Goal: Task Accomplishment & Management: Use online tool/utility

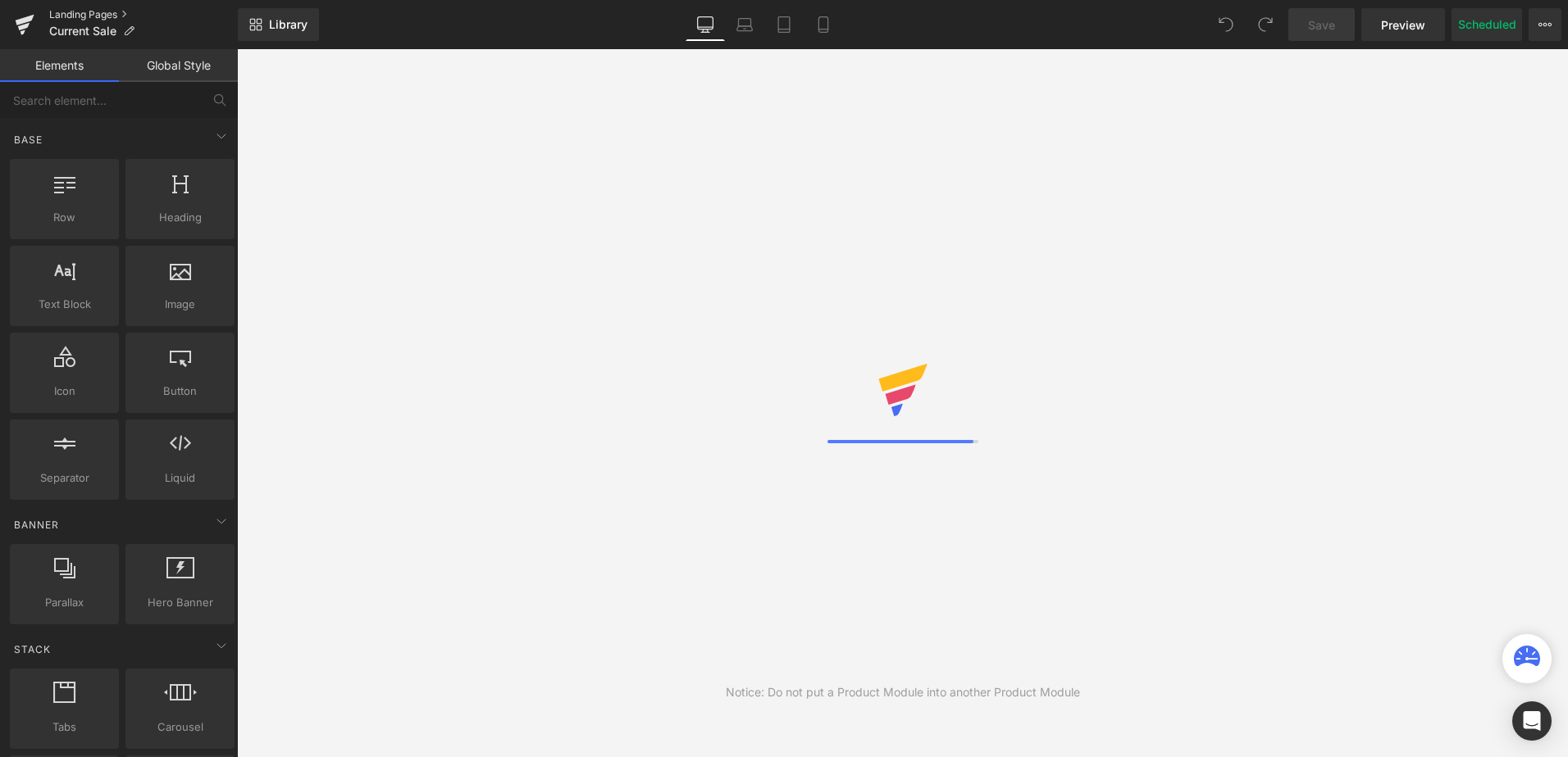
click at [79, 14] on link "Landing Pages" at bounding box center [143, 15] width 189 height 13
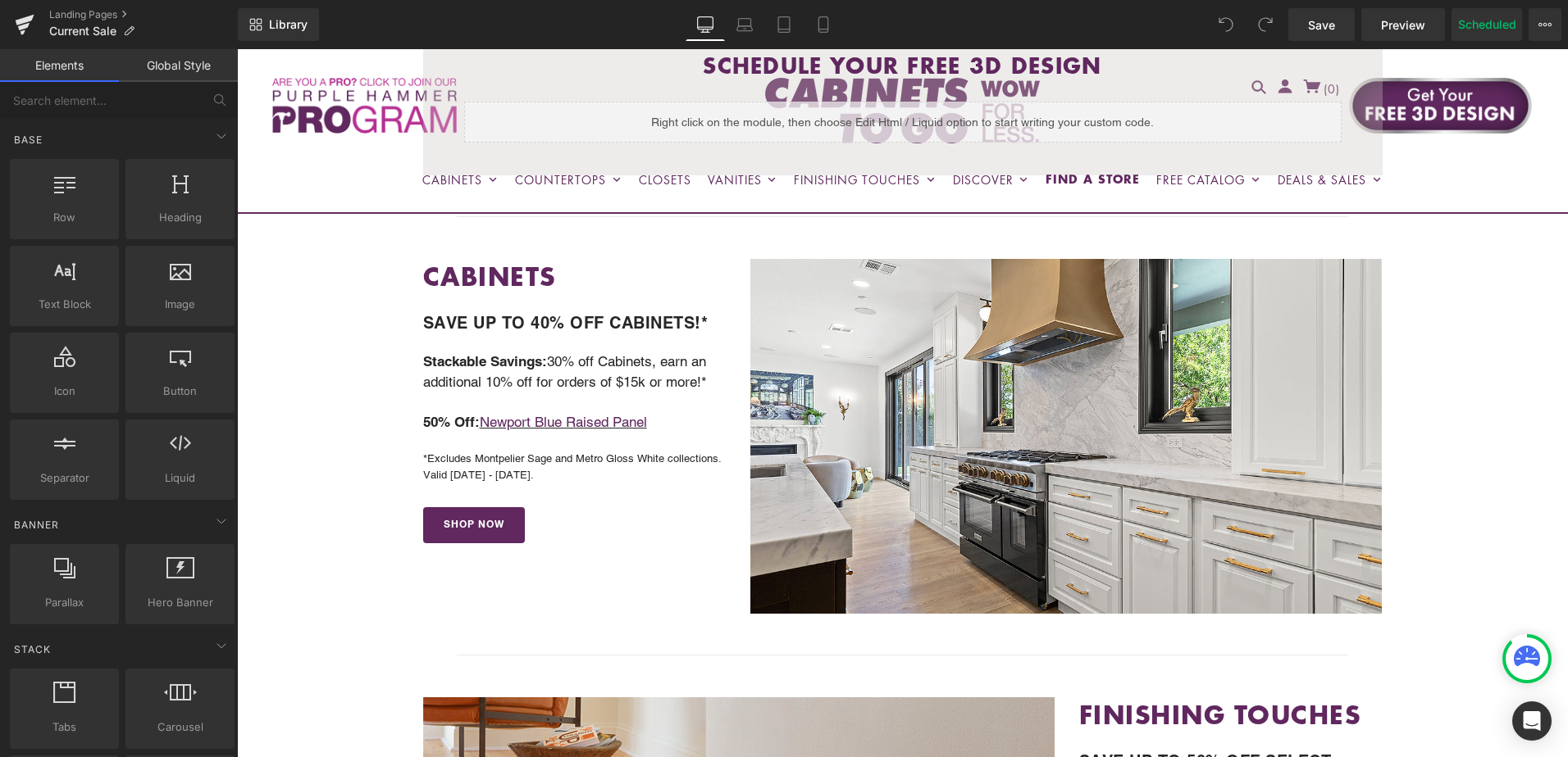
scroll to position [491, 0]
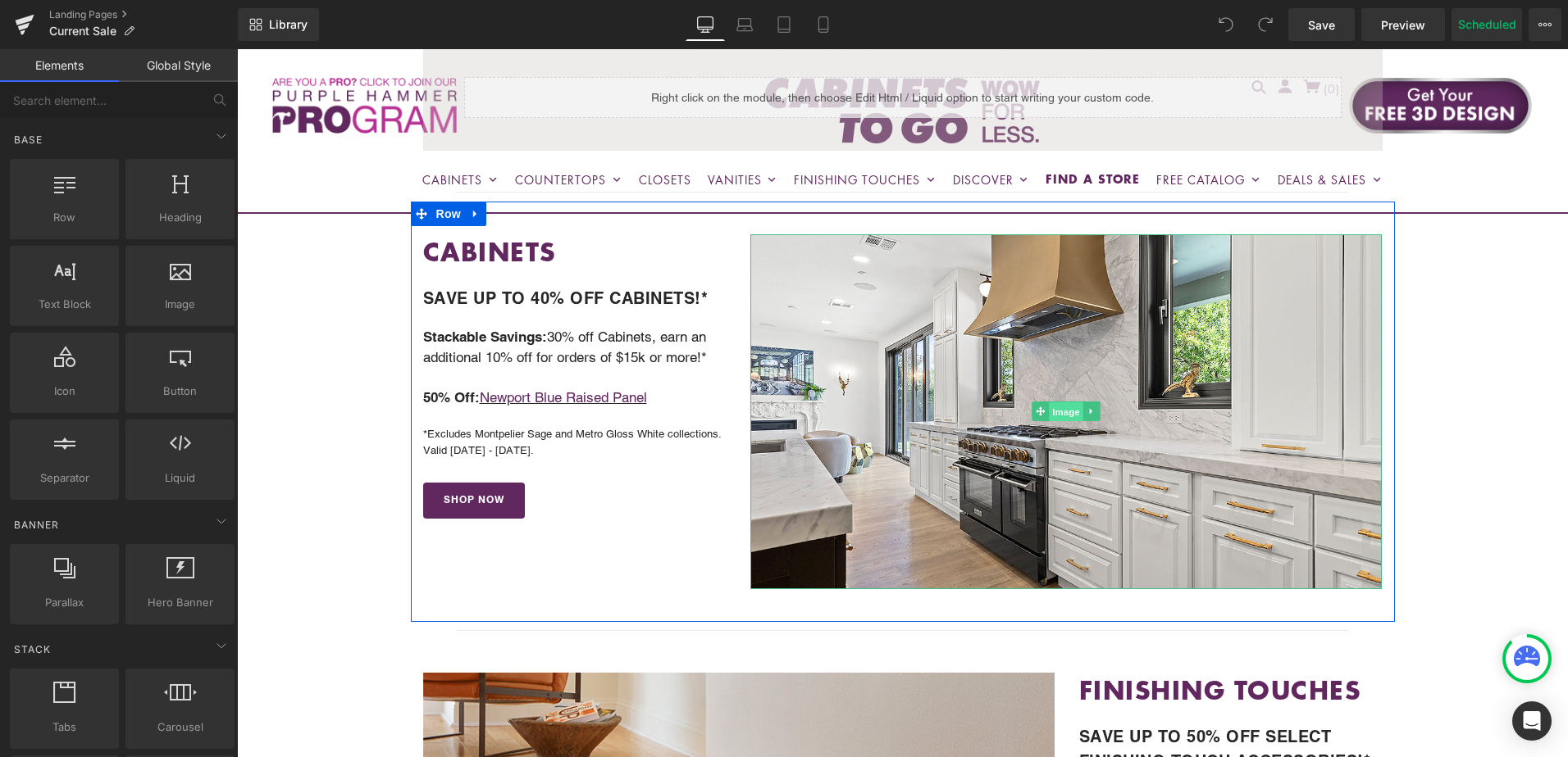
click at [1052, 412] on span "Image" at bounding box center [1066, 412] width 34 height 20
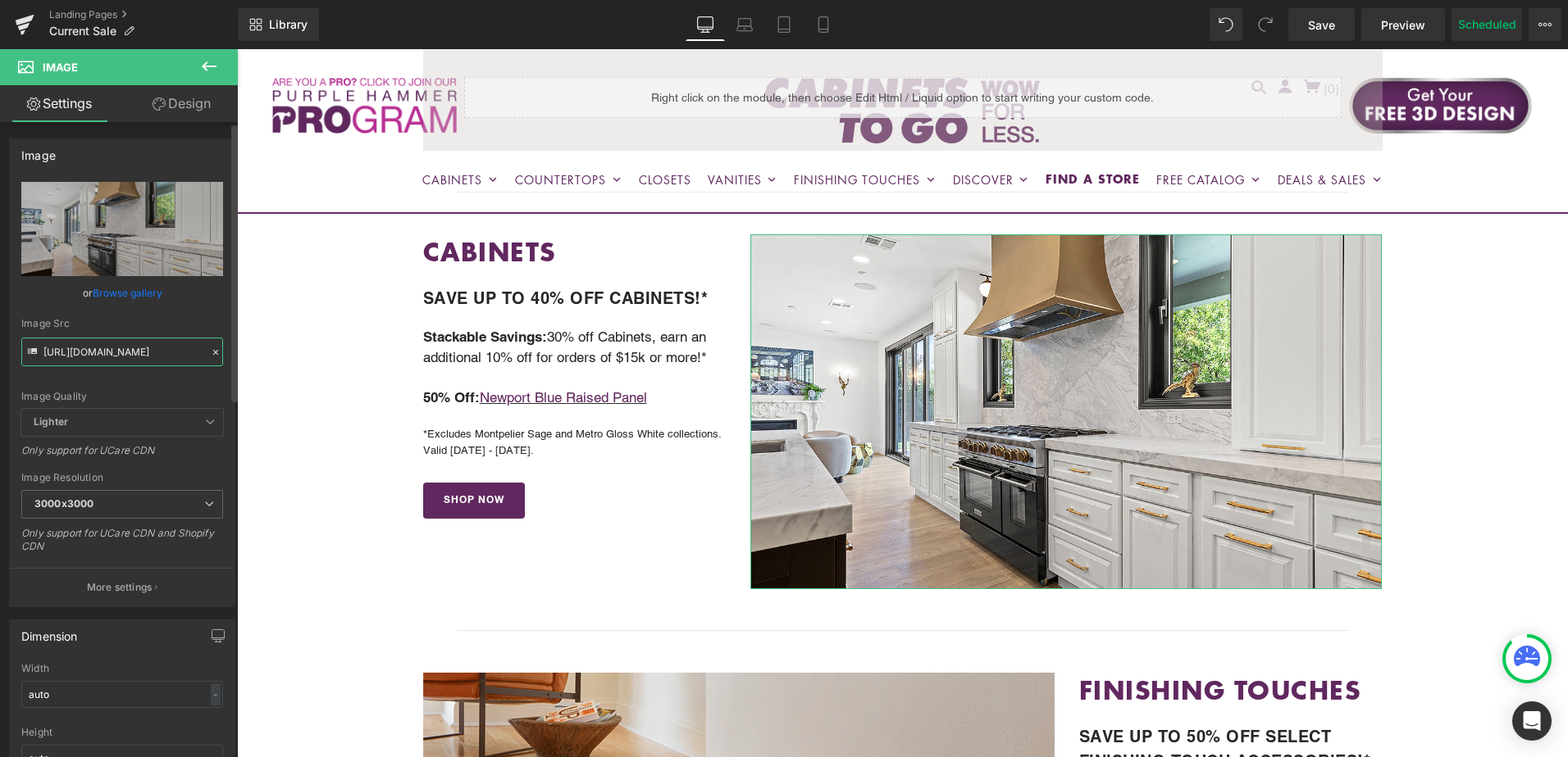
click at [122, 351] on input "https://cdn.shopify.com/s/files/1/0196/2351/0078/files/CHALET-2_3000x3000.jpg?v…" at bounding box center [122, 353] width 201 height 29
paste input "BRENTWOOD-8.jpg?v=1755881546"
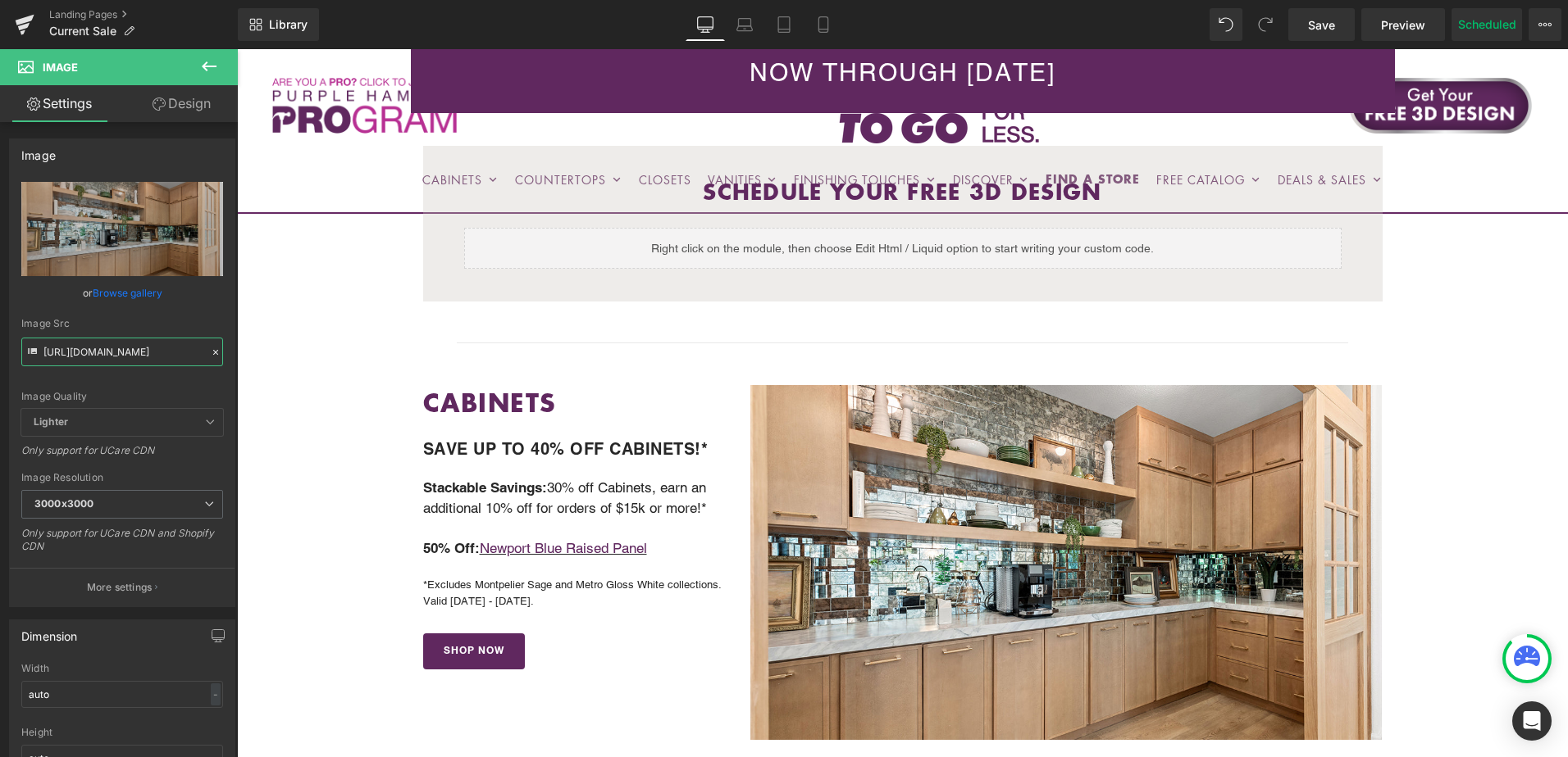
scroll to position [328, 0]
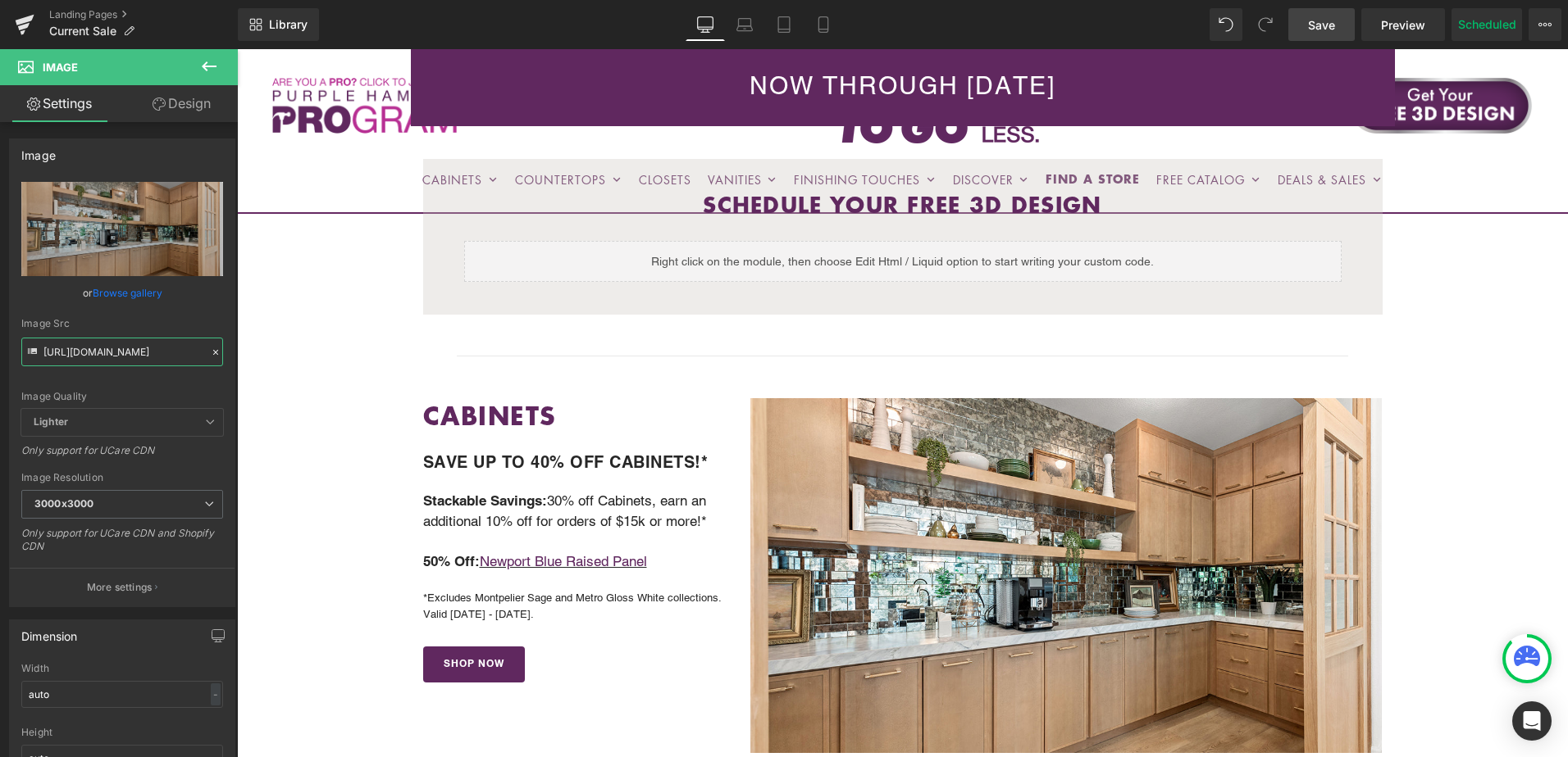
type input "https://cdn.shopify.com/s/files/1/0196/2351/0078/files/BRENTWOOD-8_3000x3000.jp…"
click at [1323, 26] on span "Save" at bounding box center [1321, 24] width 27 height 17
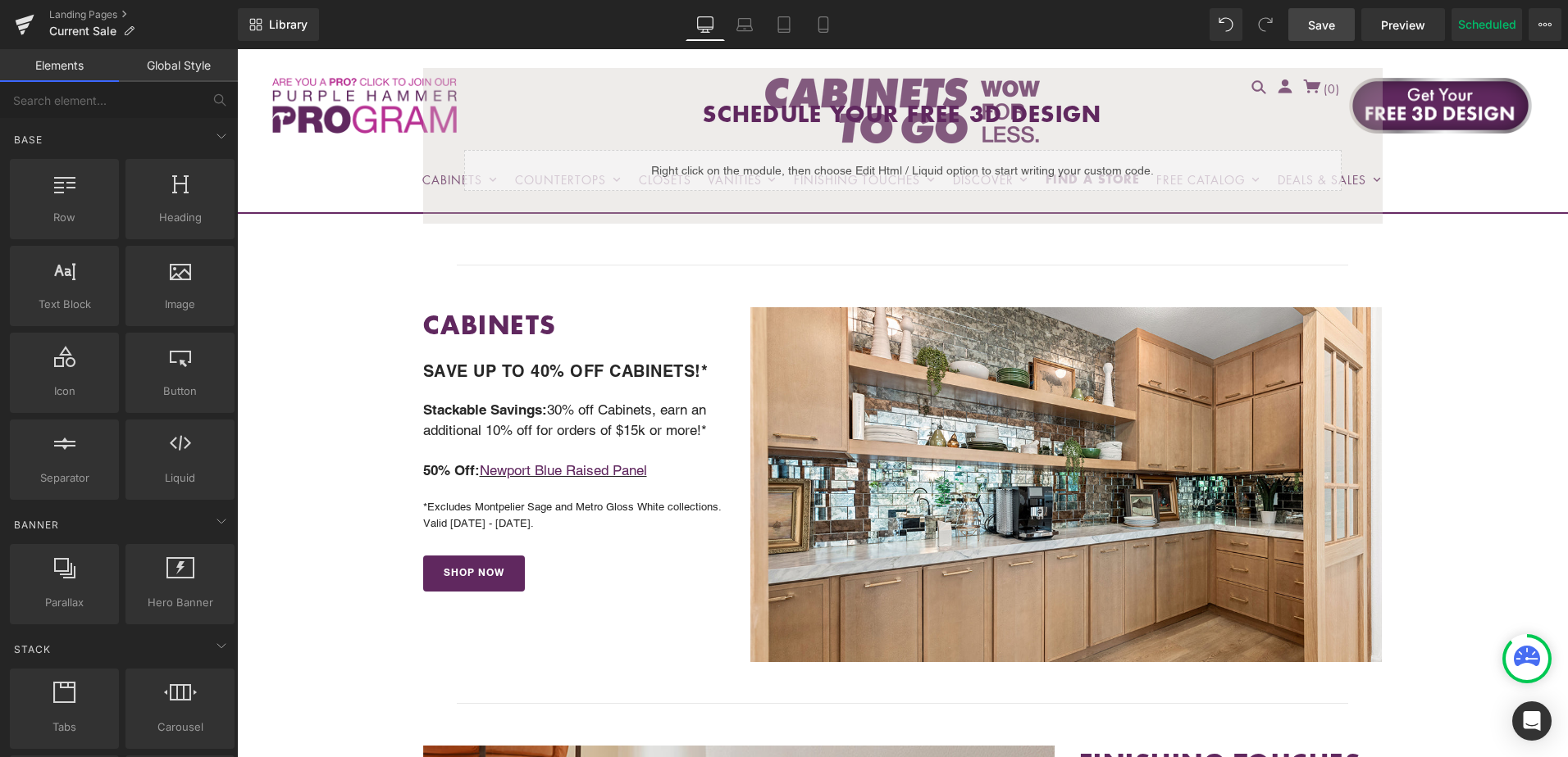
scroll to position [410, 0]
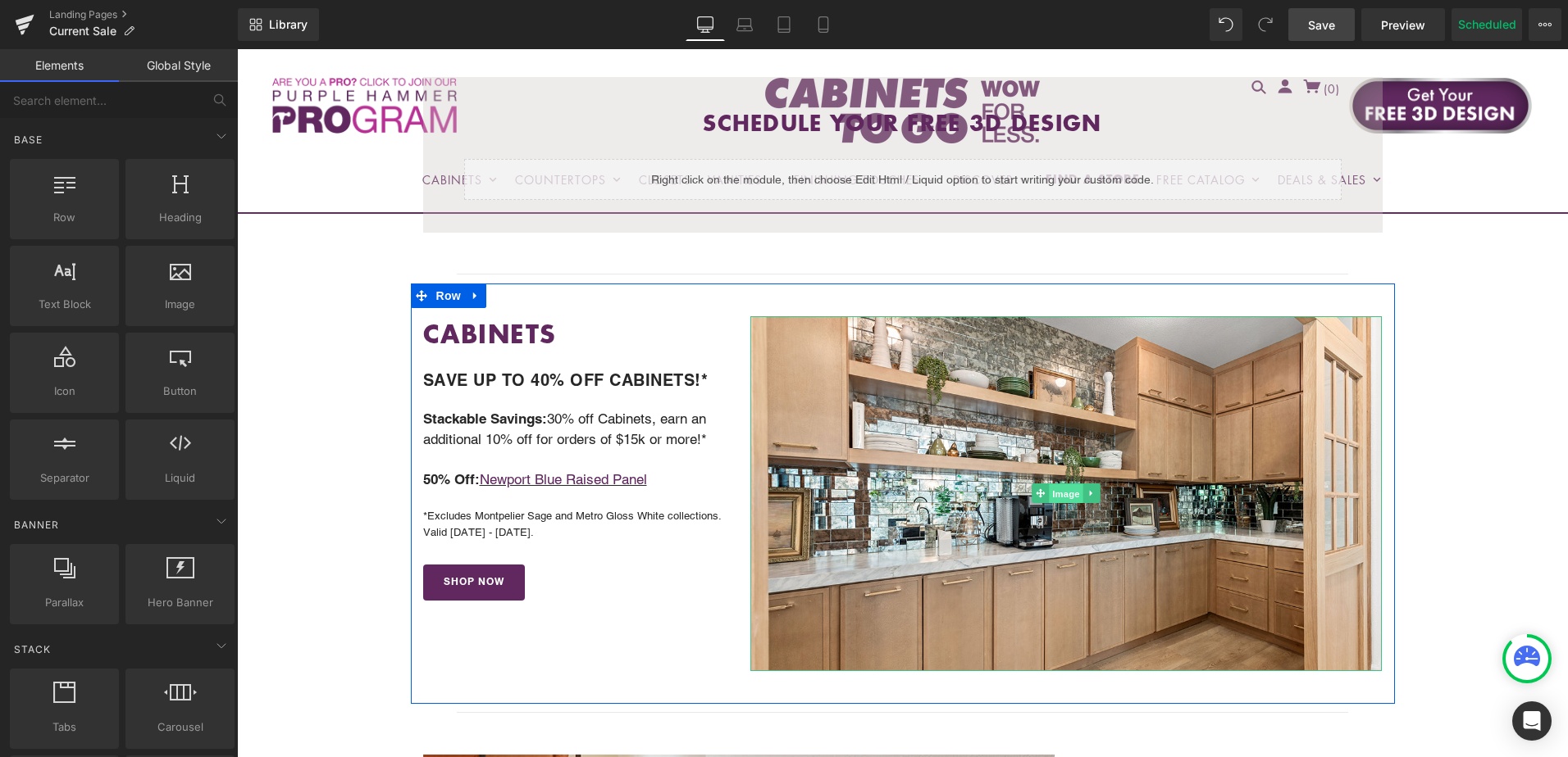
click at [1061, 490] on span "Image" at bounding box center [1066, 494] width 34 height 20
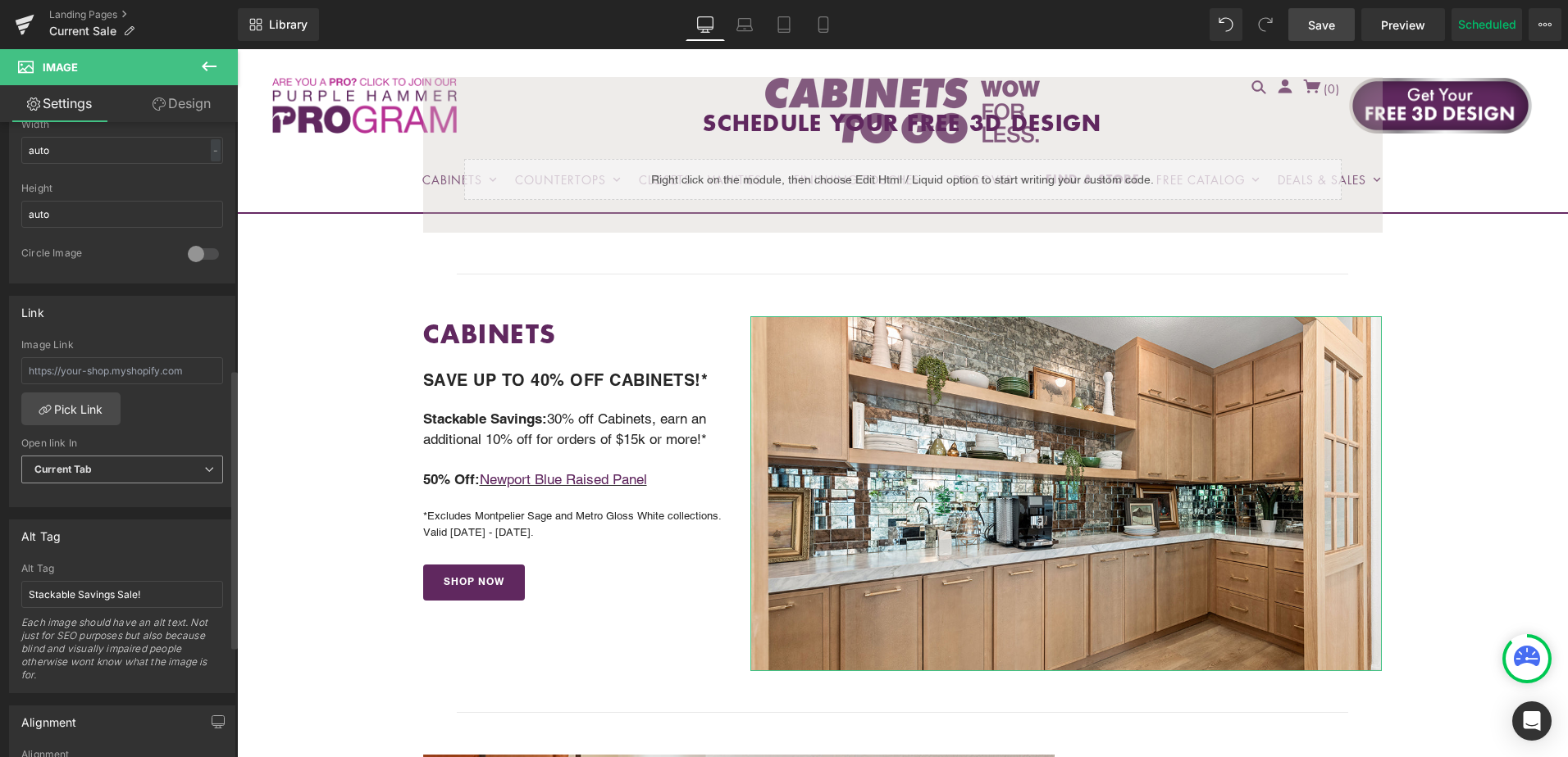
scroll to position [574, 0]
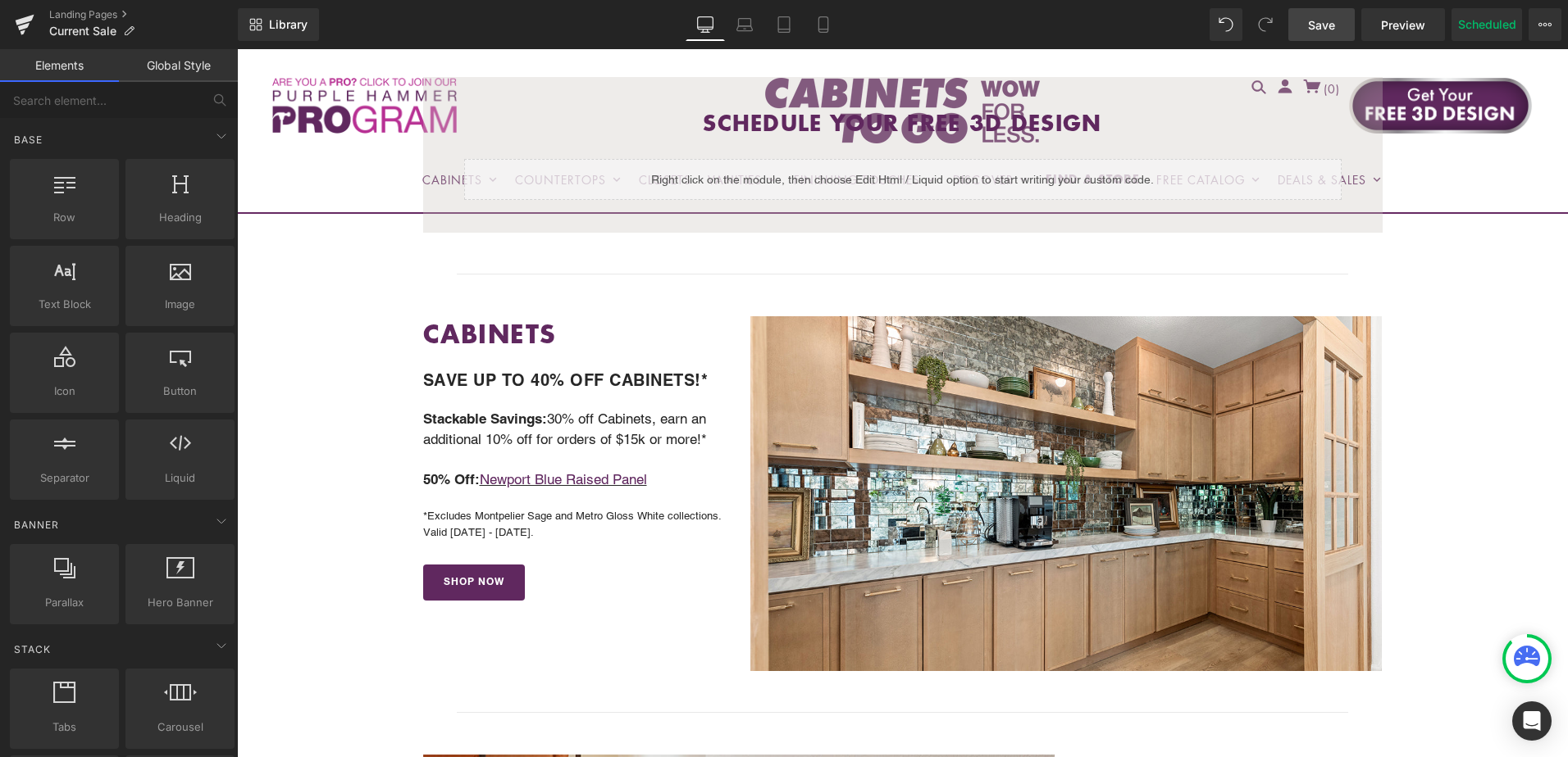
click at [1326, 29] on span "Save" at bounding box center [1321, 24] width 27 height 17
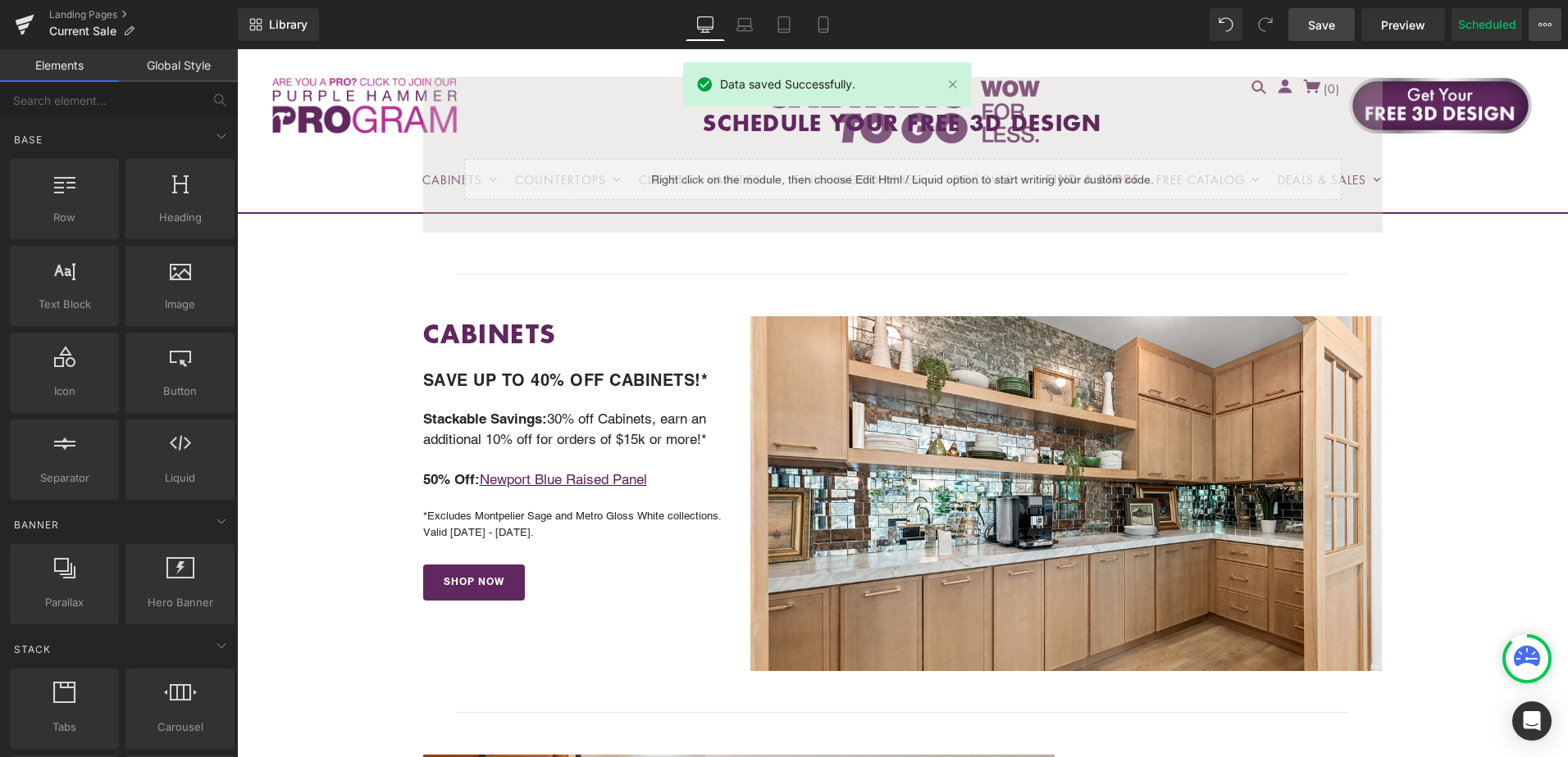
click at [1544, 21] on icon at bounding box center [1544, 24] width 13 height 13
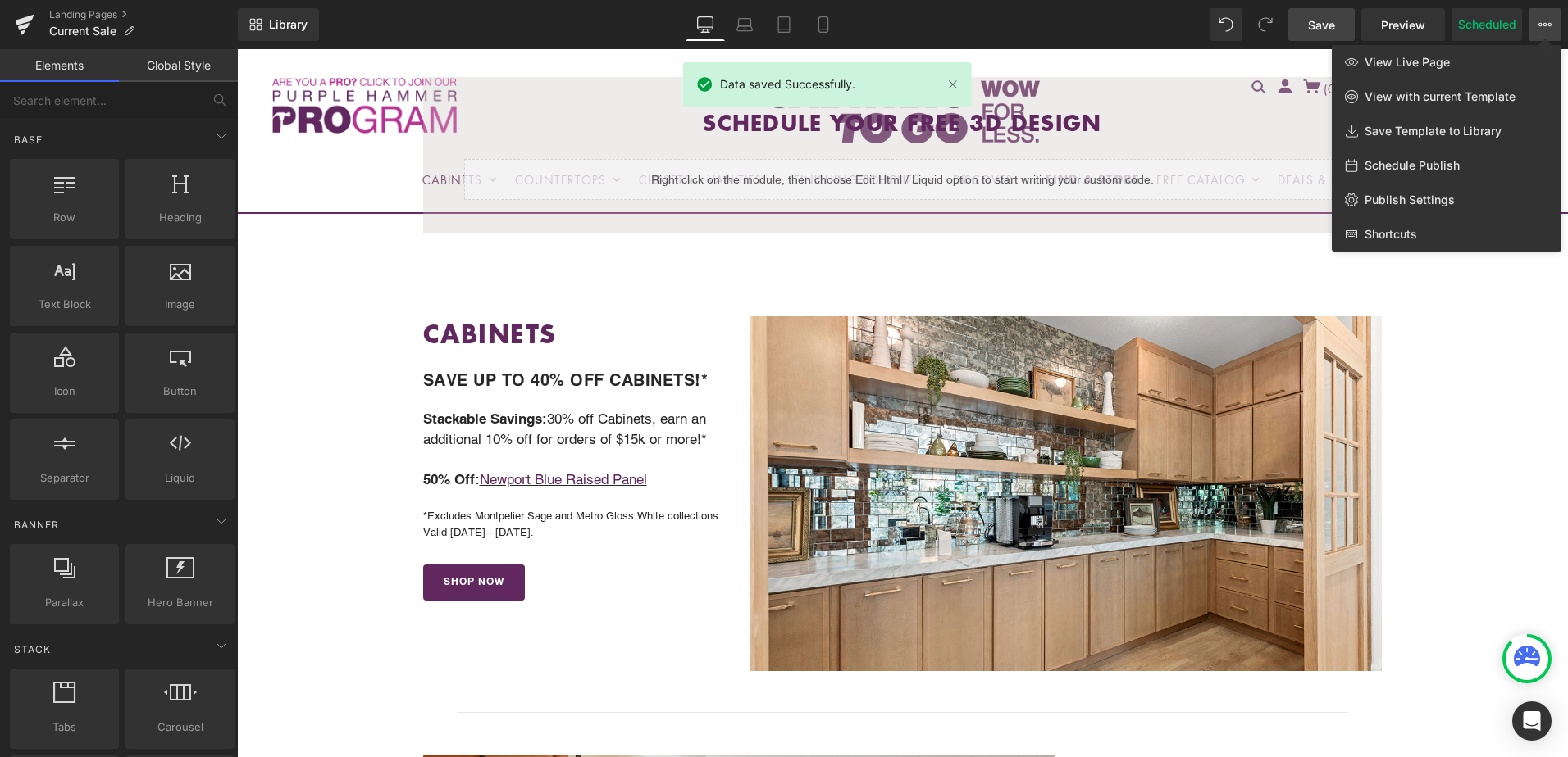
click at [1443, 166] on span "Schedule Publish" at bounding box center [1411, 165] width 95 height 15
select select
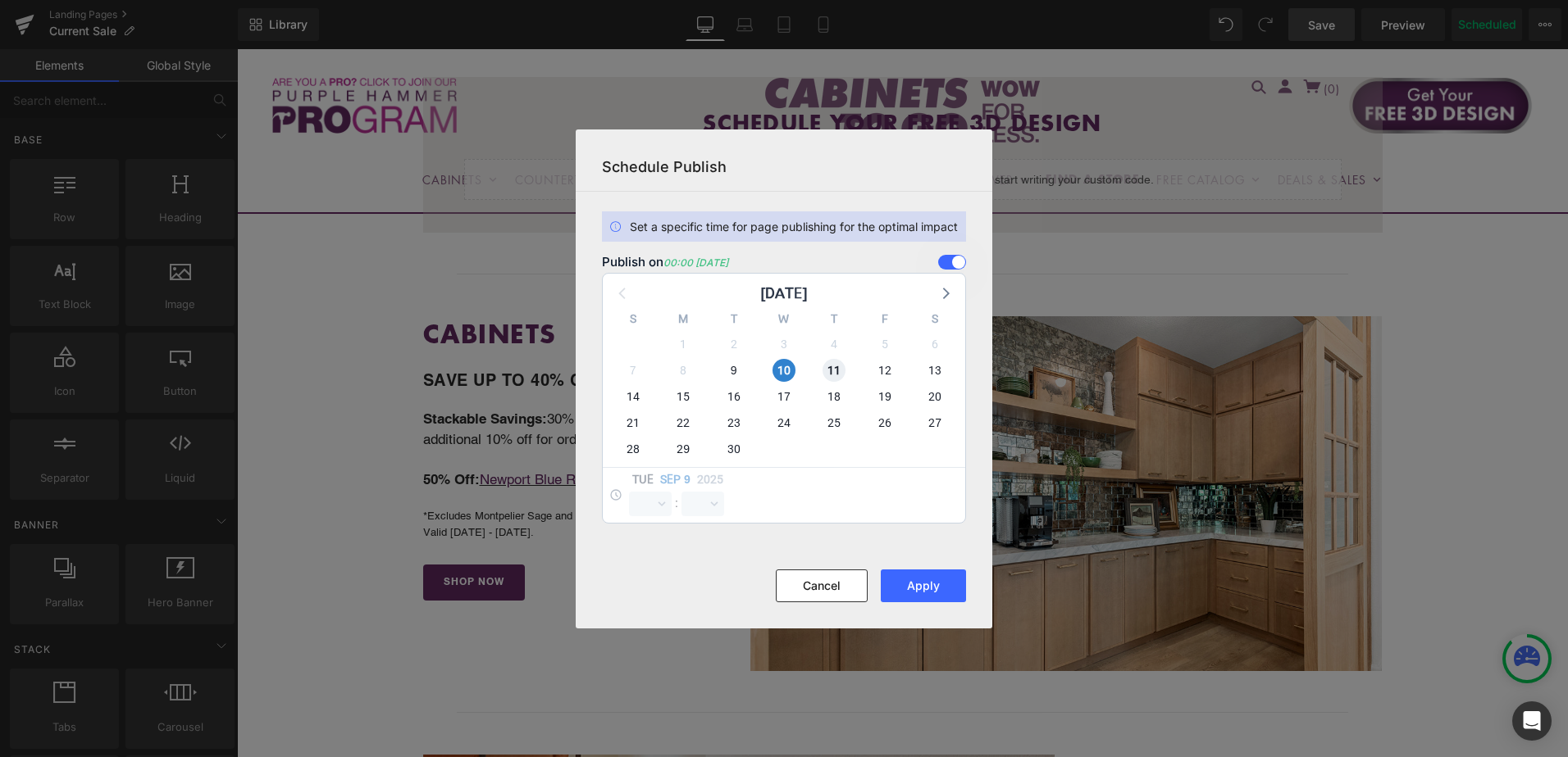
click at [835, 373] on span "11" at bounding box center [833, 370] width 23 height 23
select select "0"
click at [786, 367] on span "10" at bounding box center [784, 370] width 23 height 23
click at [916, 589] on button "Apply" at bounding box center [923, 586] width 85 height 33
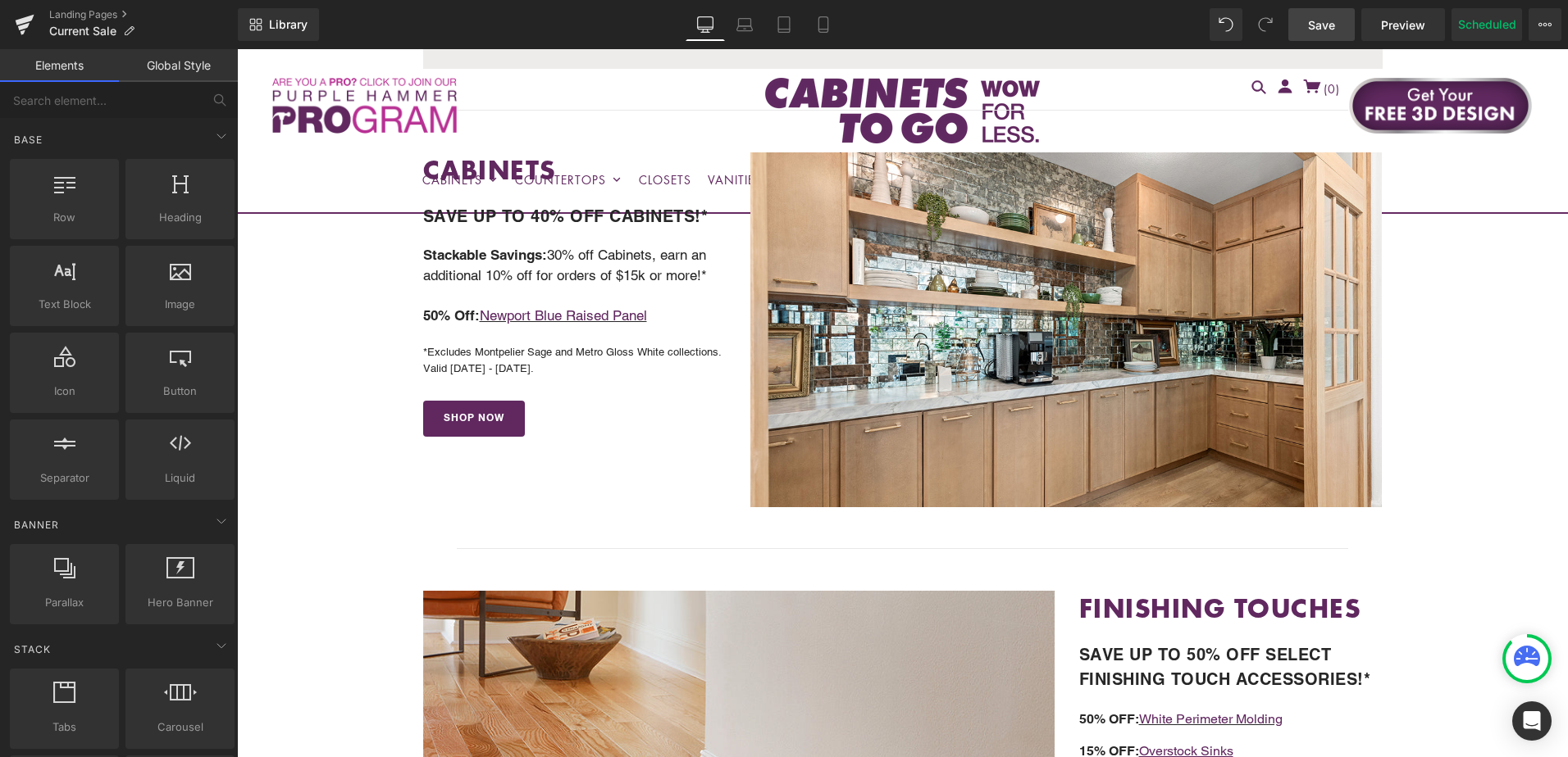
click at [1321, 23] on span "Save" at bounding box center [1321, 24] width 27 height 17
click at [1330, 28] on span "Save" at bounding box center [1321, 24] width 27 height 17
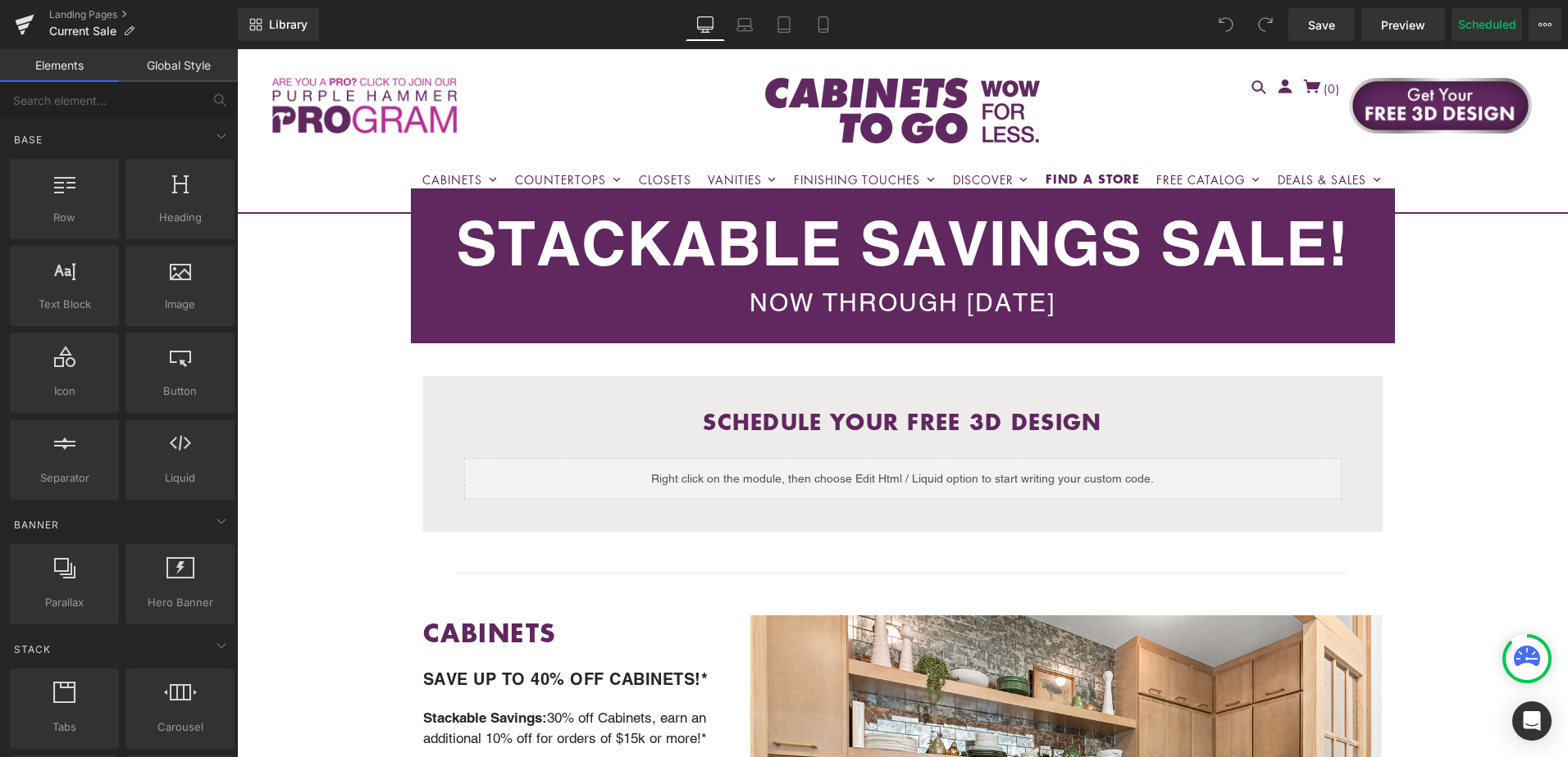
scroll to position [82, 0]
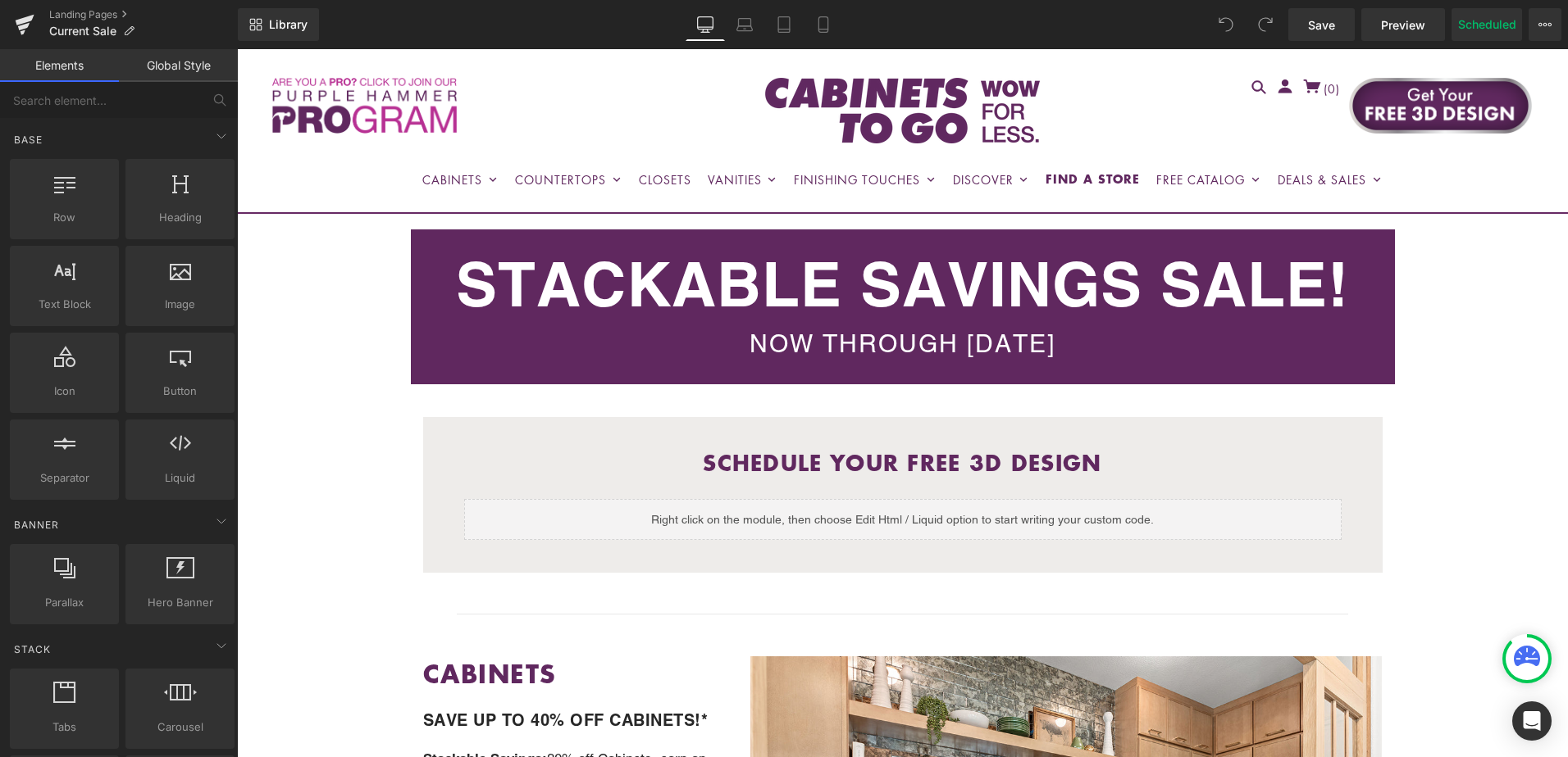
scroll to position [164, 0]
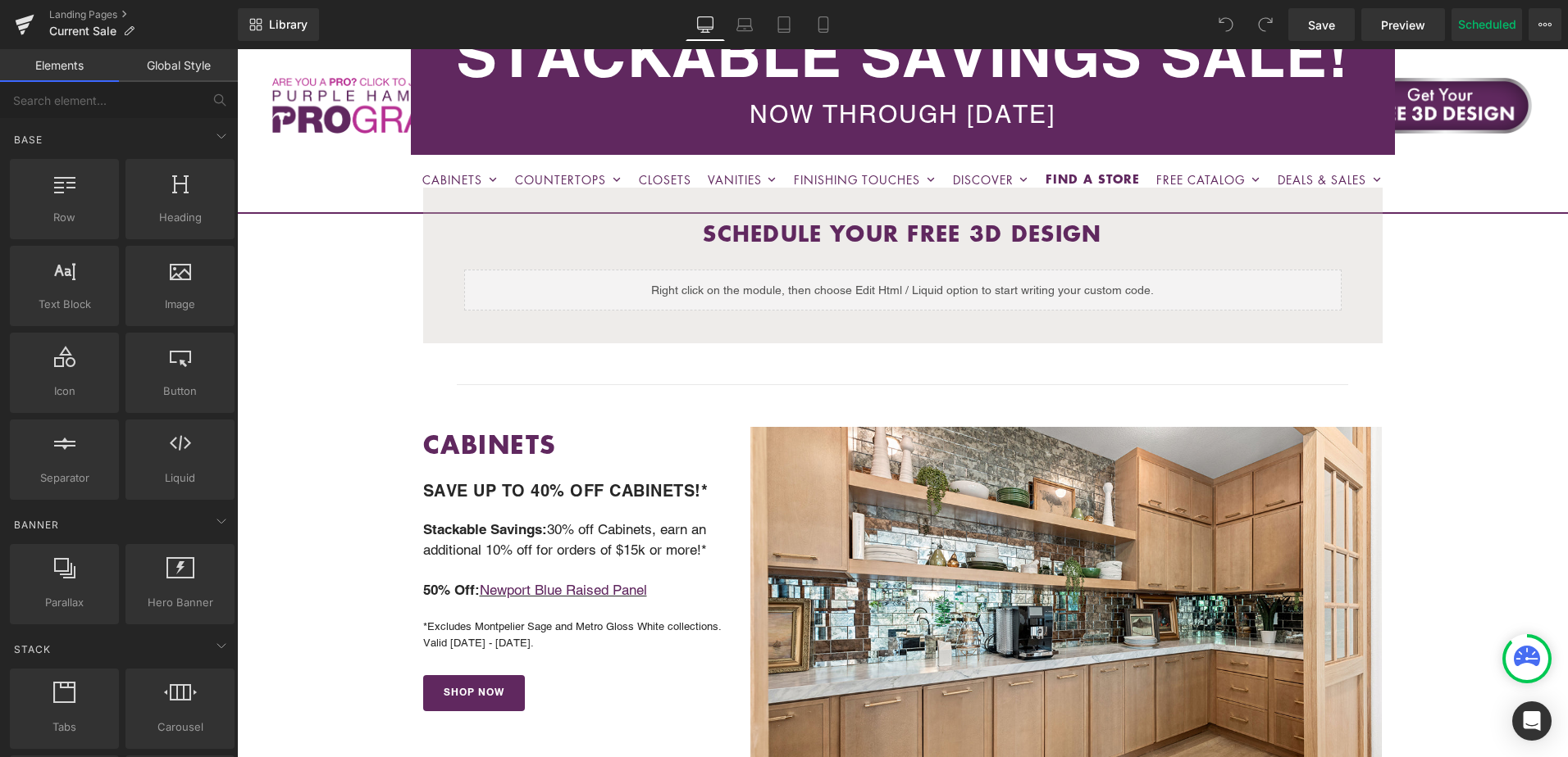
scroll to position [328, 0]
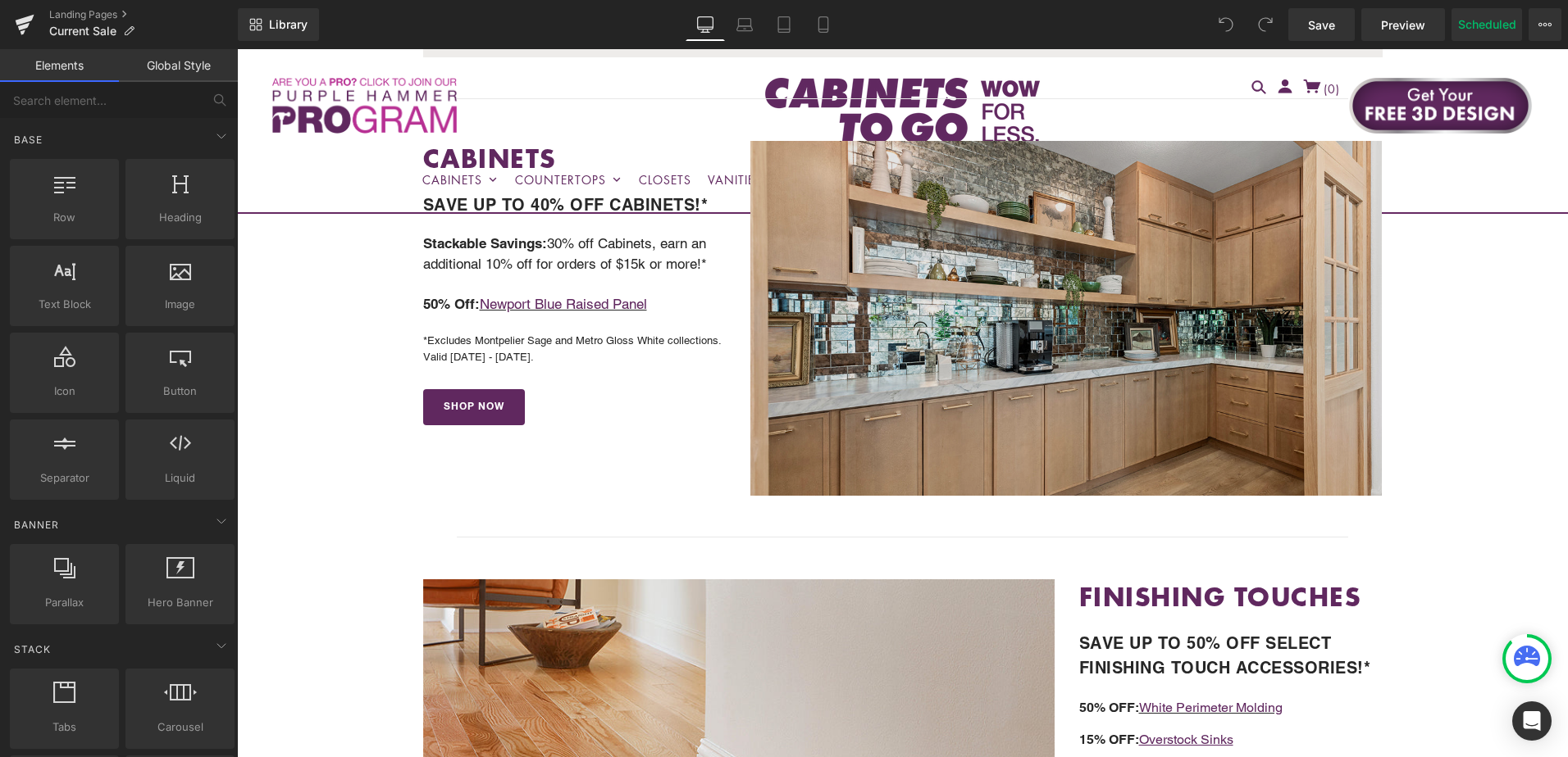
scroll to position [574, 0]
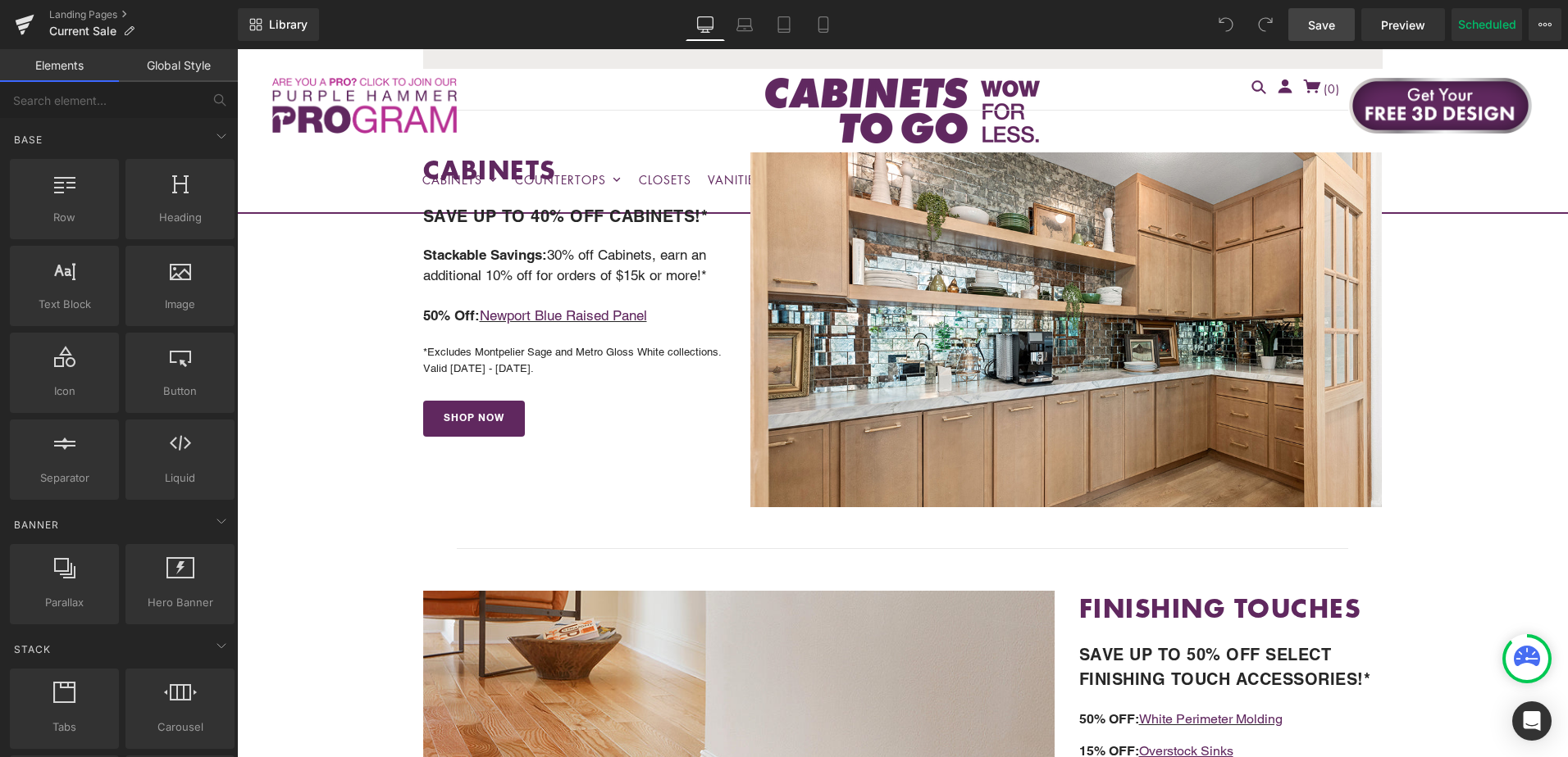
click at [1318, 26] on span "Save" at bounding box center [1321, 24] width 27 height 17
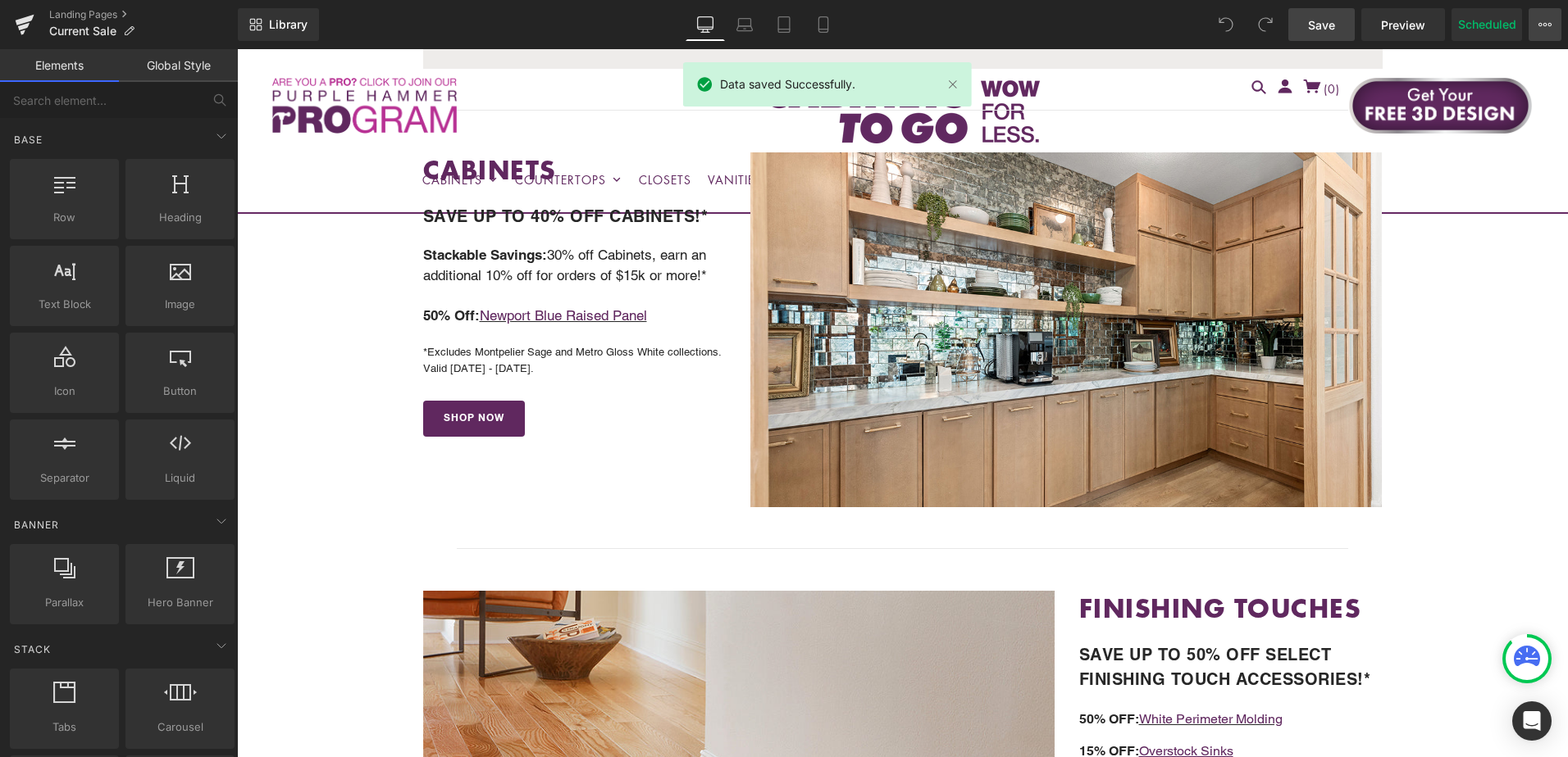
click at [1548, 28] on icon at bounding box center [1544, 24] width 13 height 13
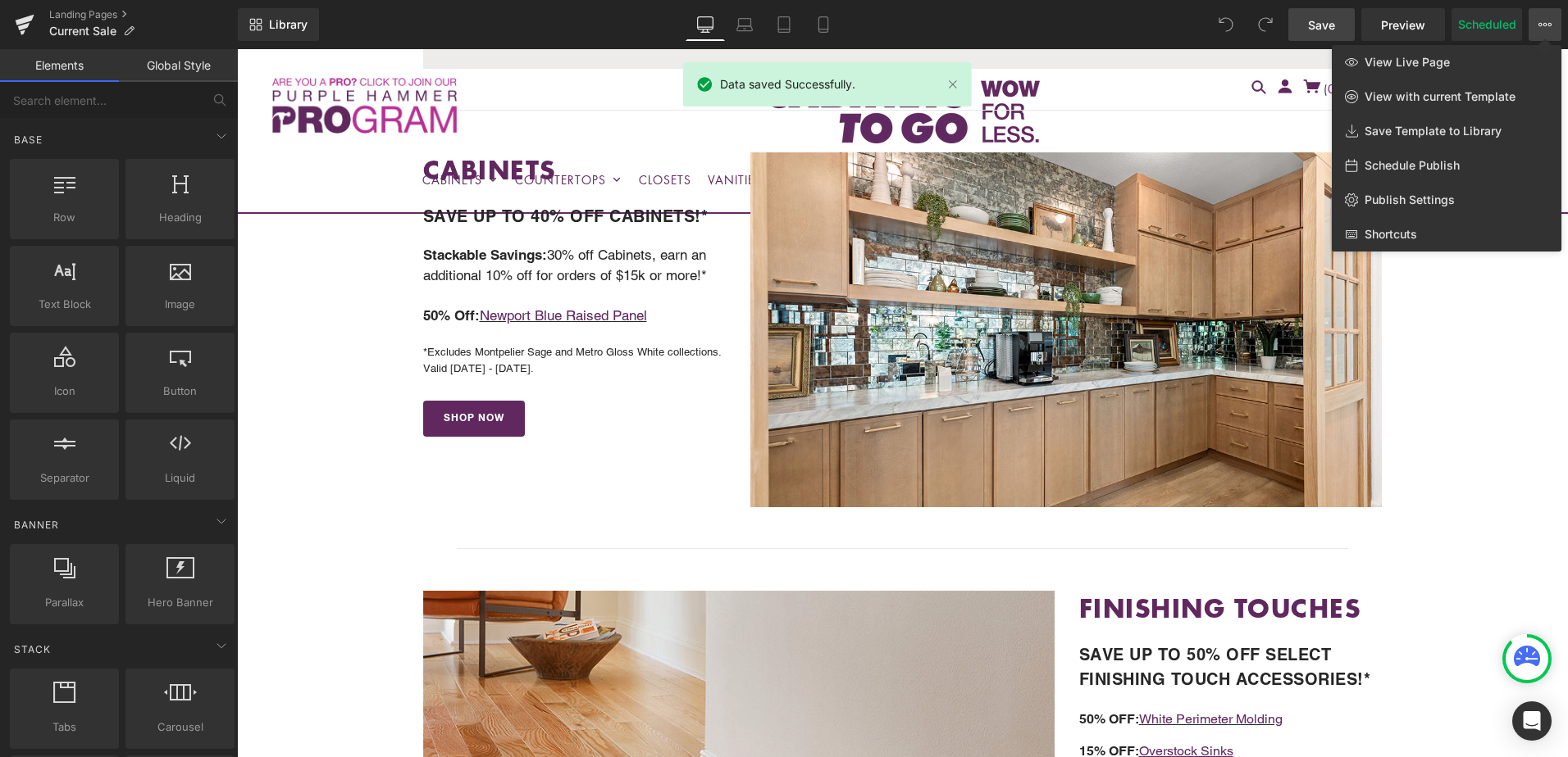
click at [1429, 165] on span "Schedule Publish" at bounding box center [1411, 165] width 95 height 15
select select
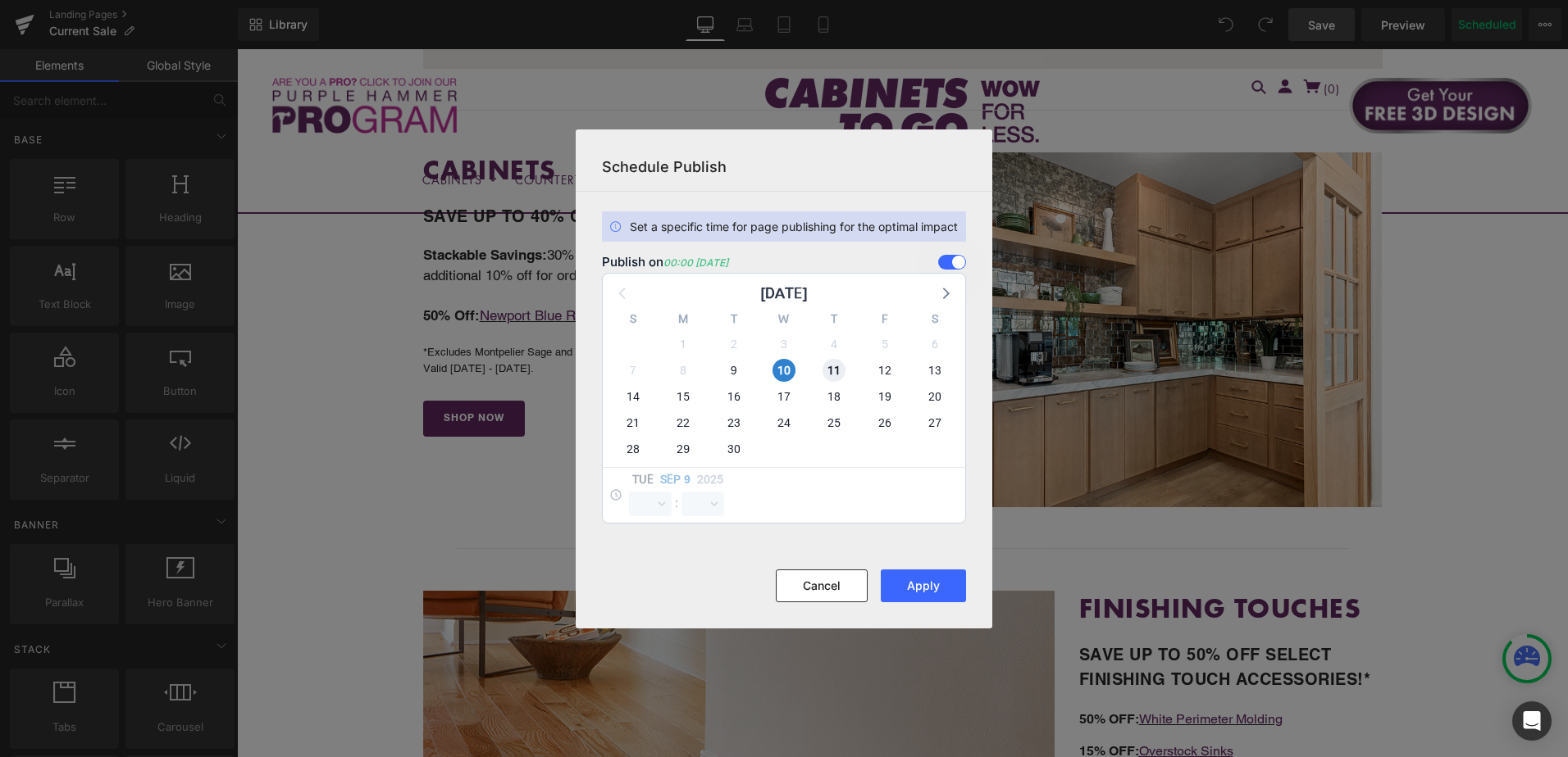
click at [826, 366] on span "11" at bounding box center [833, 370] width 23 height 23
select select "0"
click at [784, 364] on span "10" at bounding box center [784, 370] width 23 height 23
click at [930, 577] on button "Apply" at bounding box center [923, 586] width 85 height 33
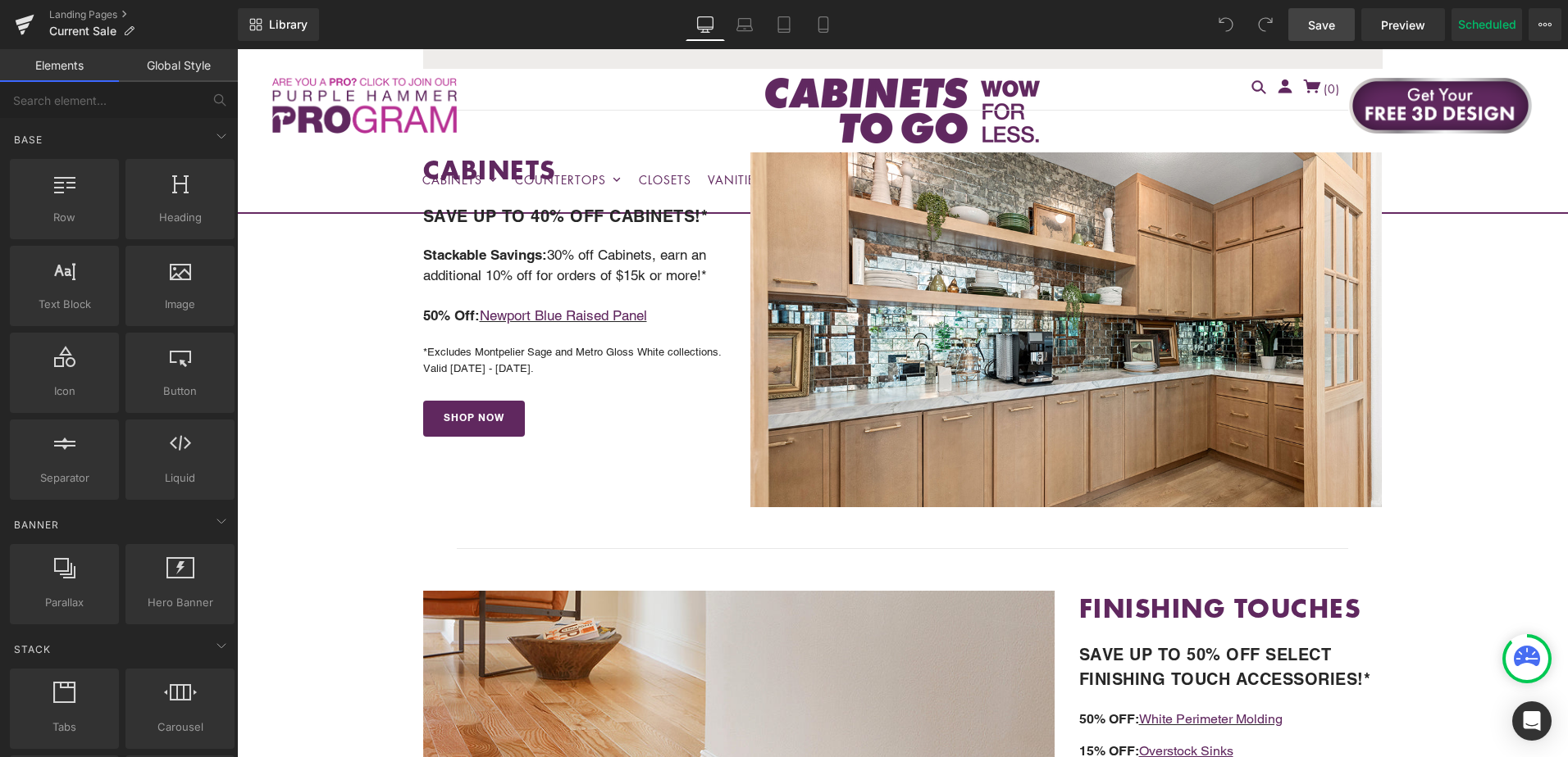
click at [1329, 30] on span "Save" at bounding box center [1321, 24] width 27 height 17
